Goal: Transaction & Acquisition: Download file/media

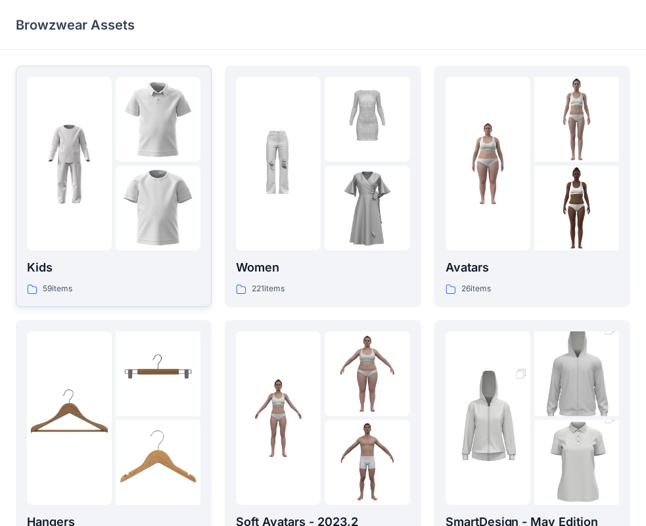
click at [97, 157] on img at bounding box center [69, 164] width 85 height 85
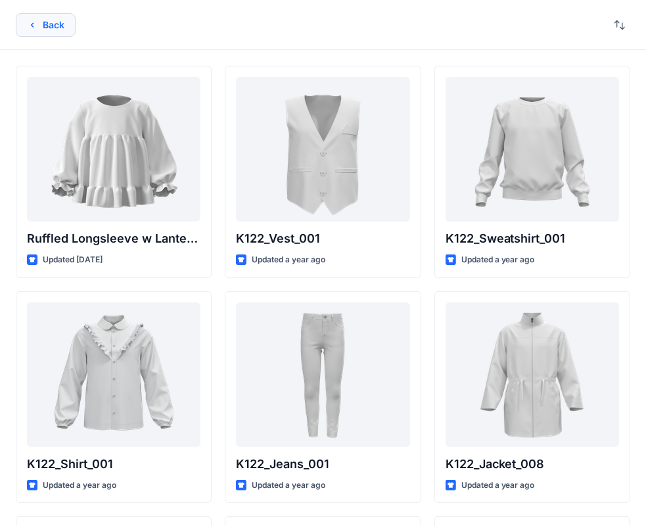
click at [54, 18] on button "Back" at bounding box center [46, 25] width 60 height 24
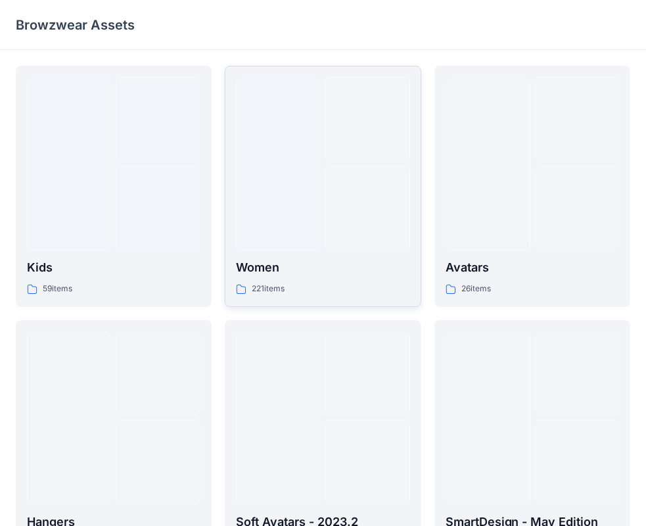
click at [339, 192] on div at bounding box center [367, 208] width 85 height 85
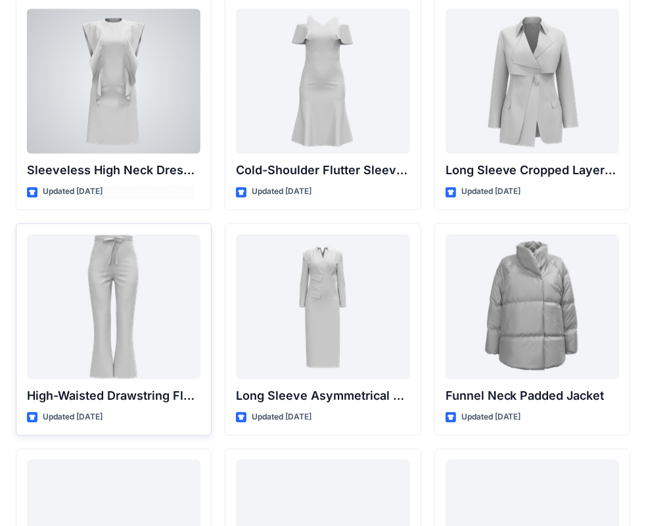
scroll to position [4797, 0]
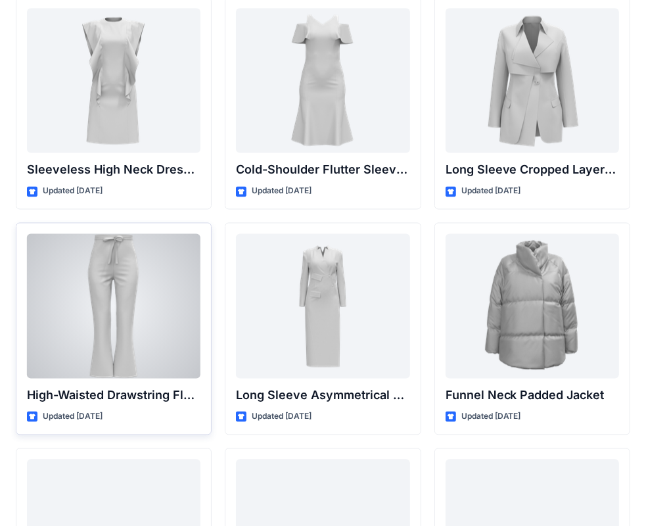
click at [198, 333] on div at bounding box center [114, 306] width 174 height 145
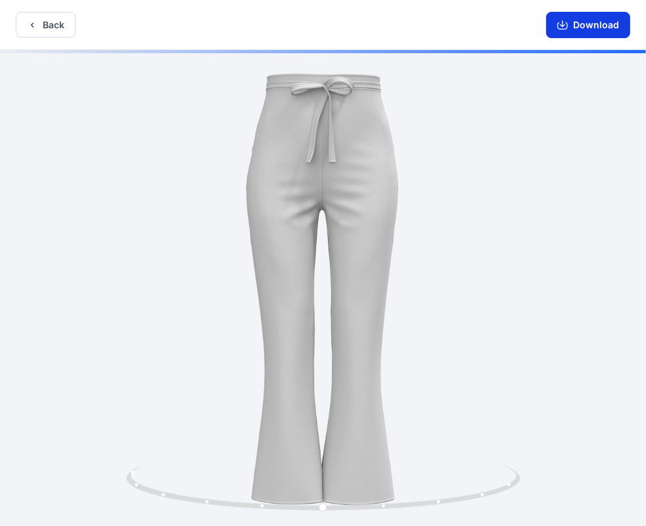
click at [586, 24] on button "Download" at bounding box center [588, 25] width 84 height 26
